Goal: Task Accomplishment & Management: Manage account settings

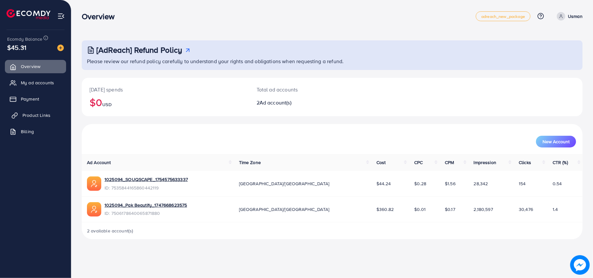
click at [41, 115] on span "Product Links" at bounding box center [36, 115] width 28 height 7
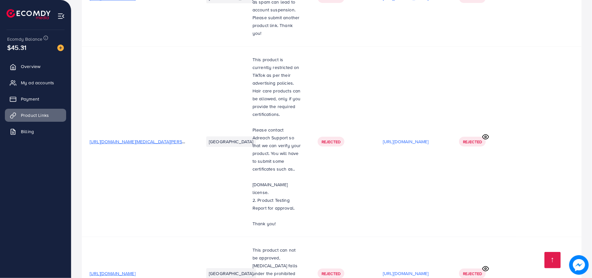
scroll to position [6821, 0]
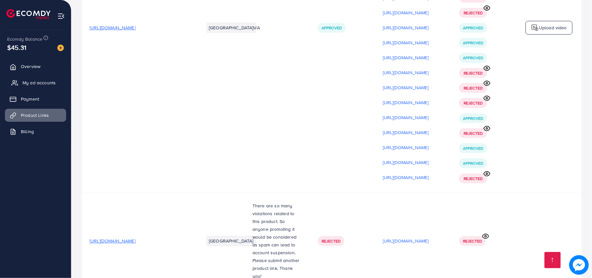
click at [46, 85] on span "My ad accounts" at bounding box center [38, 82] width 33 height 7
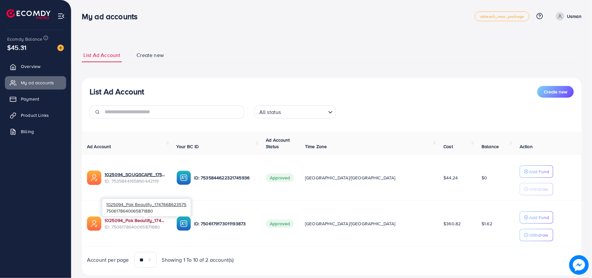
click at [152, 223] on link "1025094_Pak Beautify_1747668623575" at bounding box center [136, 220] width 62 height 7
click at [55, 115] on link "Product Links" at bounding box center [35, 115] width 61 height 13
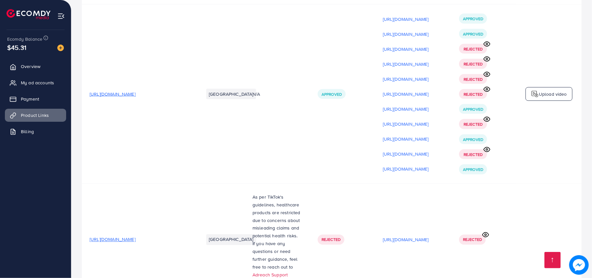
scroll to position [2680, 0]
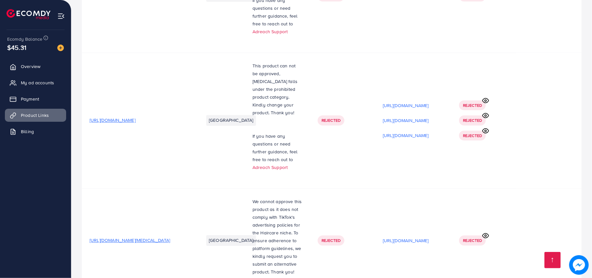
drag, startPoint x: 593, startPoint y: 81, endPoint x: 588, endPoint y: 53, distance: 28.5
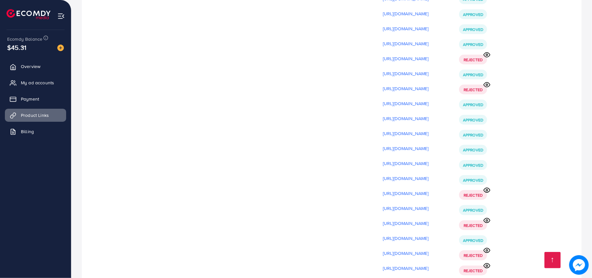
scroll to position [9495, 0]
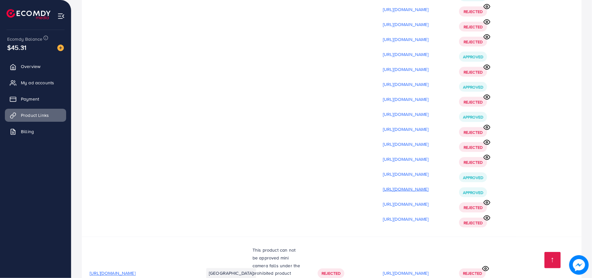
click at [429, 185] on p "[URL][DOMAIN_NAME]" at bounding box center [406, 189] width 46 height 8
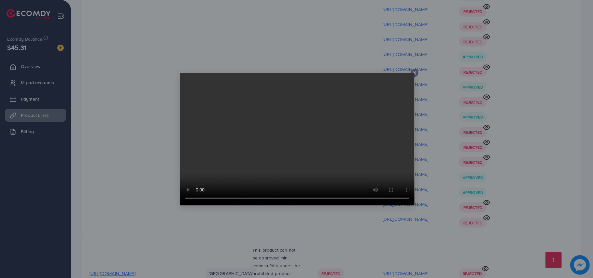
click at [450, 141] on div at bounding box center [296, 139] width 593 height 278
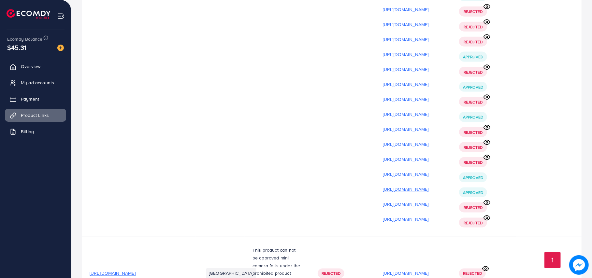
click at [429, 185] on p "[URL][DOMAIN_NAME]" at bounding box center [406, 189] width 46 height 8
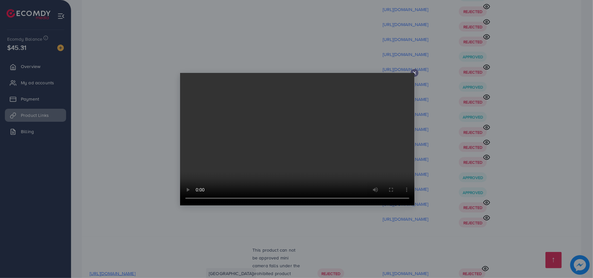
click at [464, 150] on div at bounding box center [296, 139] width 593 height 278
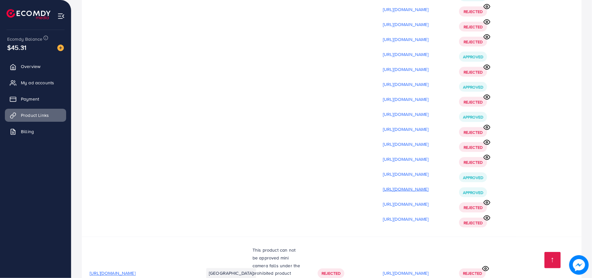
click at [429, 185] on p "[URL][DOMAIN_NAME]" at bounding box center [406, 189] width 46 height 8
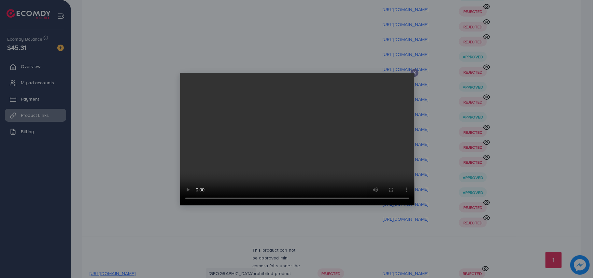
click at [67, 72] on div at bounding box center [296, 139] width 593 height 278
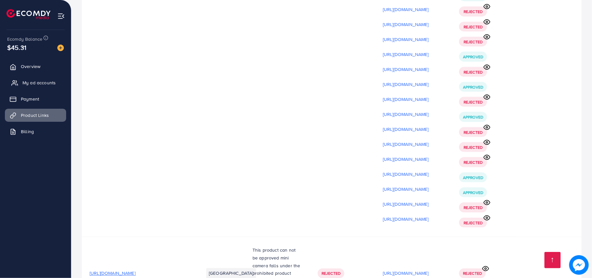
click at [49, 85] on span "My ad accounts" at bounding box center [38, 82] width 33 height 7
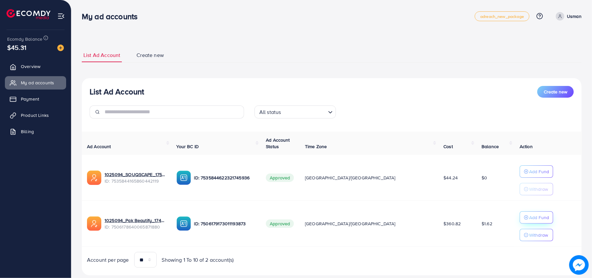
click at [535, 212] on button "Add Fund" at bounding box center [537, 217] width 34 height 12
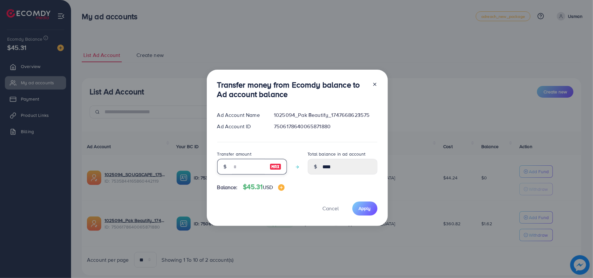
click at [253, 167] on input "number" at bounding box center [248, 167] width 33 height 16
type input "**"
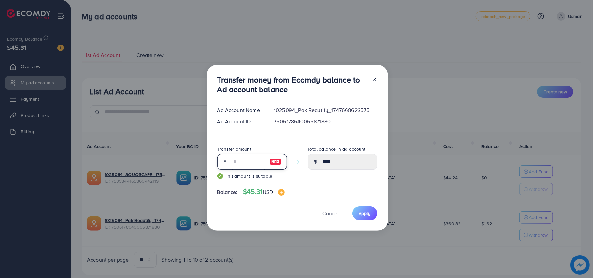
type input "*****"
type input "**"
click at [368, 215] on span "Apply" at bounding box center [365, 213] width 12 height 7
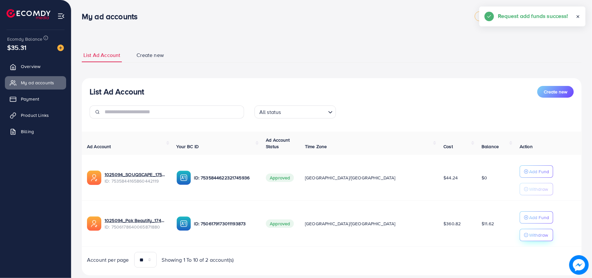
click at [529, 239] on p "Withdraw" at bounding box center [538, 235] width 19 height 8
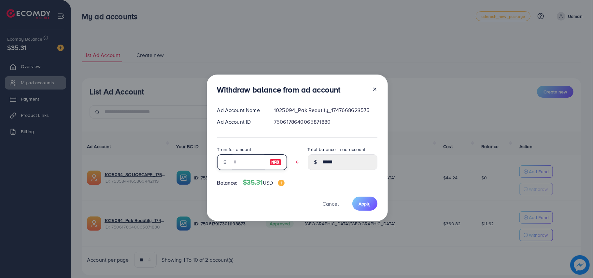
click at [242, 161] on input "text" at bounding box center [248, 162] width 33 height 16
type input "*"
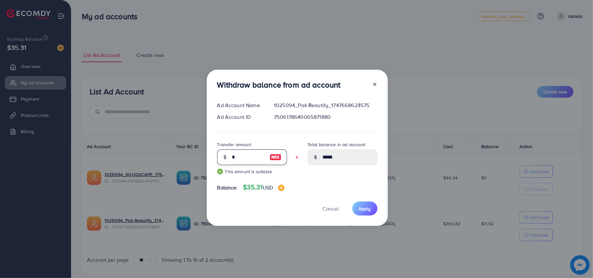
type input "****"
type input "*"
click at [370, 213] on button "Apply" at bounding box center [364, 209] width 25 height 14
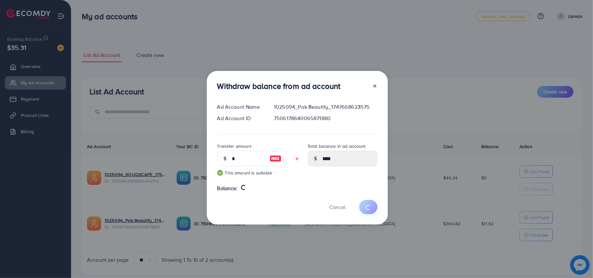
type input "*****"
